Goal: Task Accomplishment & Management: Manage account settings

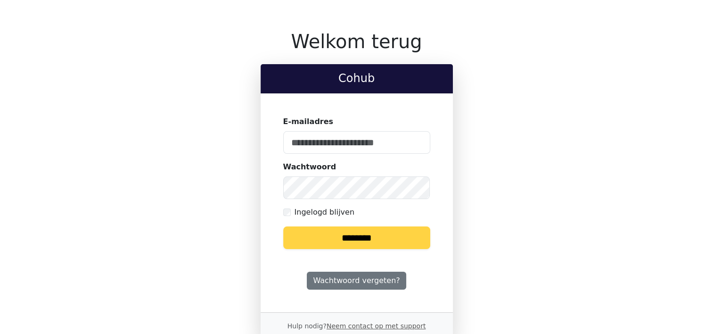
type input "**********"
click at [356, 239] on input "********" at bounding box center [356, 237] width 147 height 23
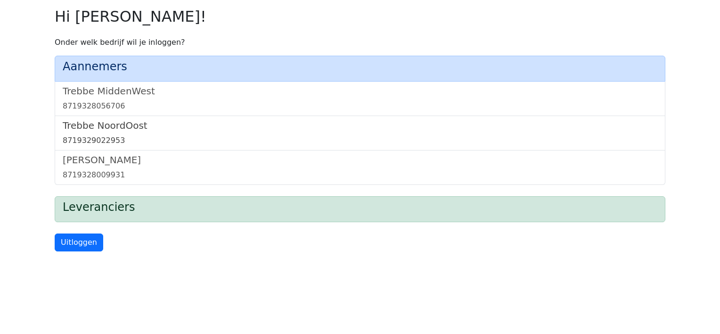
click at [106, 131] on link "Trebbe NoordOost 8719329022953" at bounding box center [360, 133] width 595 height 26
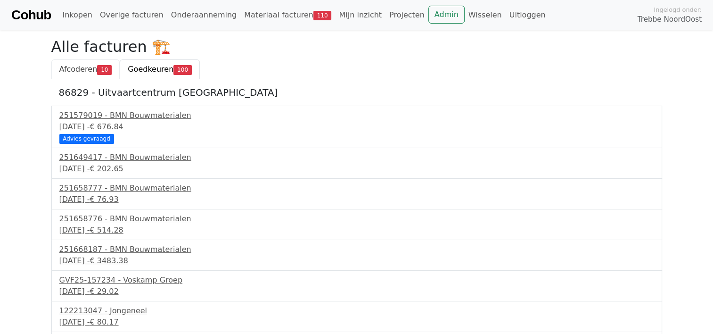
click at [68, 70] on span "Afcoderen" at bounding box center [78, 69] width 38 height 9
click at [155, 71] on span "Goedkeuren" at bounding box center [151, 69] width 46 height 9
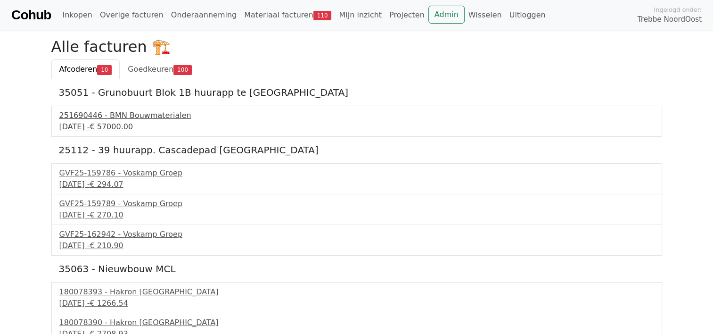
click at [118, 115] on div "251690446 - BMN Bouwmaterialen" at bounding box center [356, 115] width 595 height 11
click at [102, 117] on div "251690446 - BMN Bouwmaterialen" at bounding box center [356, 115] width 595 height 11
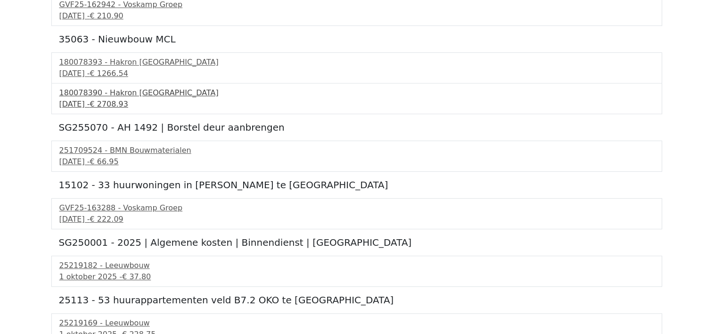
scroll to position [236, 0]
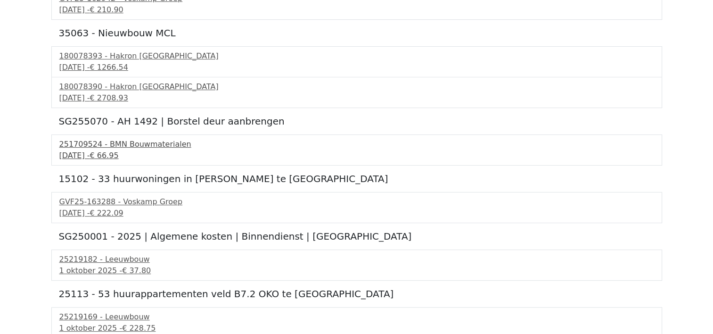
click at [96, 146] on div "251709524 - BMN Bouwmaterialen" at bounding box center [356, 144] width 595 height 11
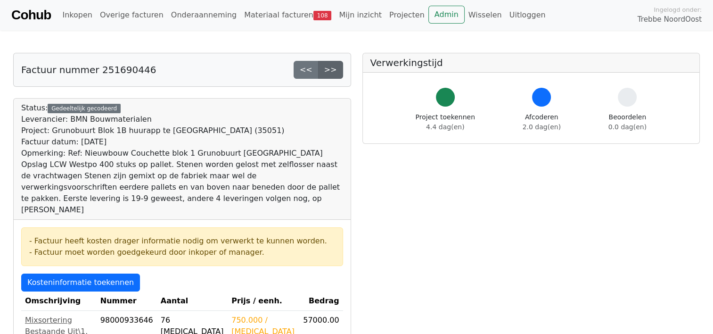
click at [336, 70] on link ">>" at bounding box center [330, 70] width 25 height 18
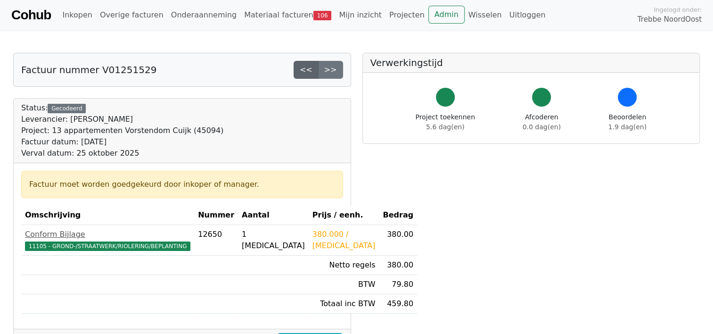
click at [303, 70] on link "<<" at bounding box center [306, 70] width 25 height 18
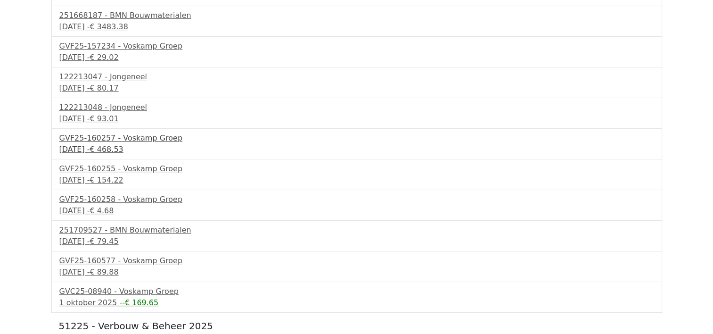
scroll to position [236, 0]
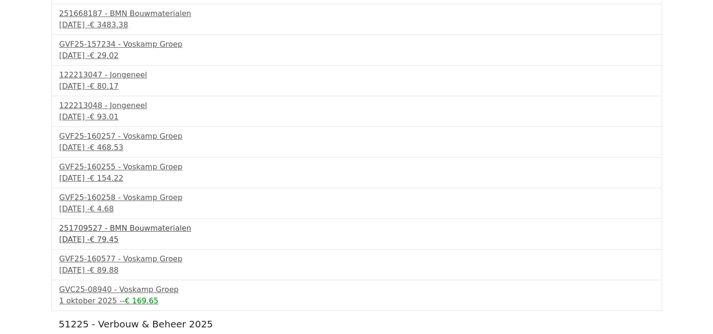
click at [102, 225] on div "251709527 - BMN Bouwmaterialen" at bounding box center [356, 227] width 595 height 11
